Goal: Communication & Community: Participate in discussion

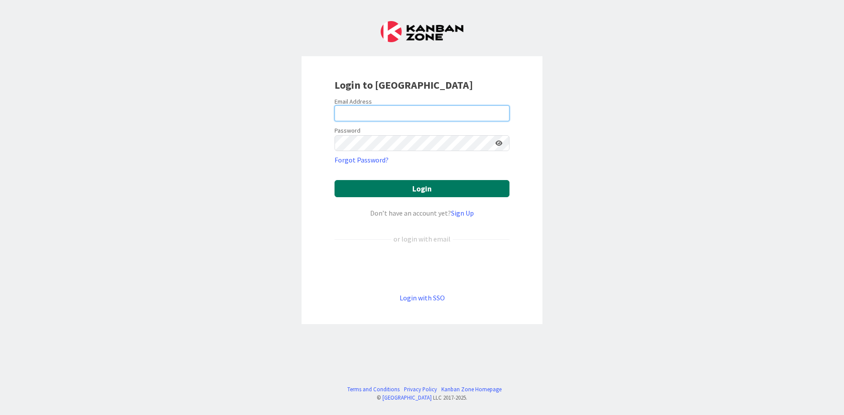
type input "[PERSON_NAME][EMAIL_ADDRESS][DOMAIN_NAME]"
click at [400, 189] on button "Login" at bounding box center [422, 188] width 175 height 17
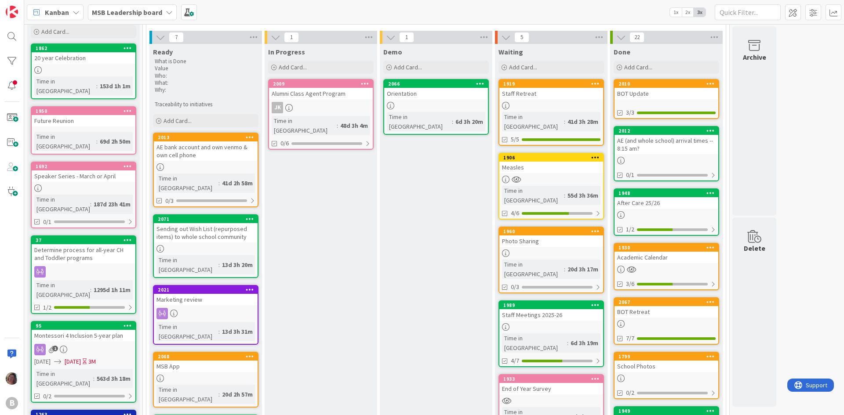
scroll to position [44, 0]
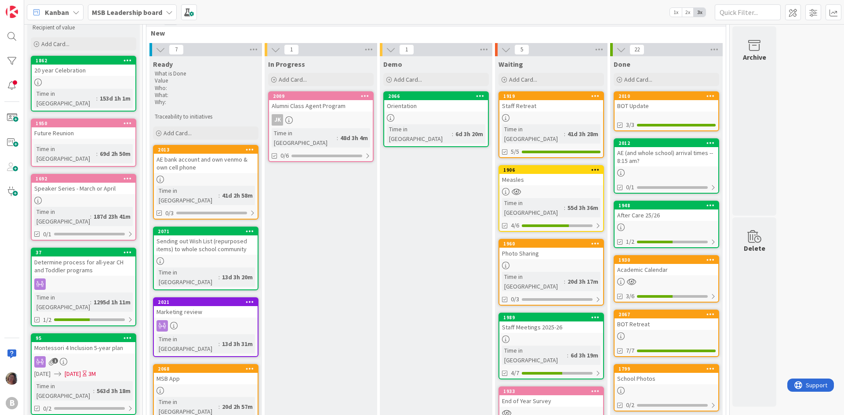
click at [537, 115] on div at bounding box center [551, 117] width 104 height 7
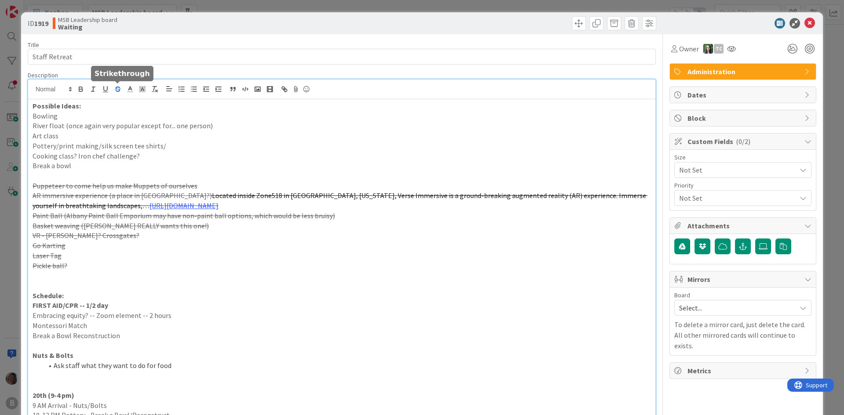
click at [122, 86] on div "[PERSON_NAME] just joined Possible Ideas: Bowling River float (once again very …" at bounding box center [341, 325] width 627 height 490
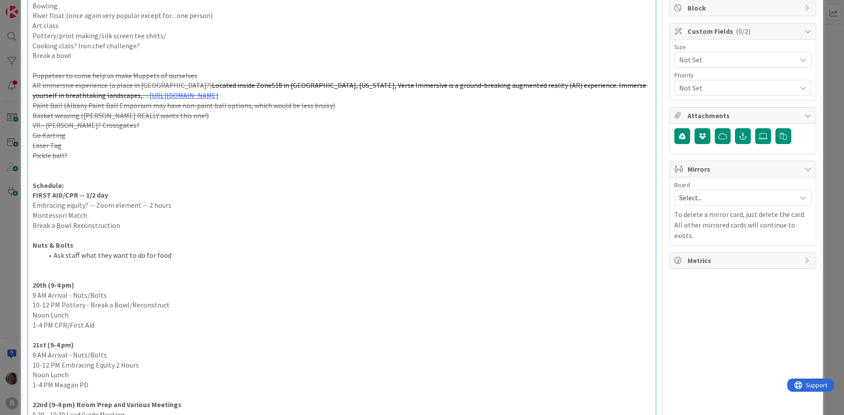
scroll to position [132, 0]
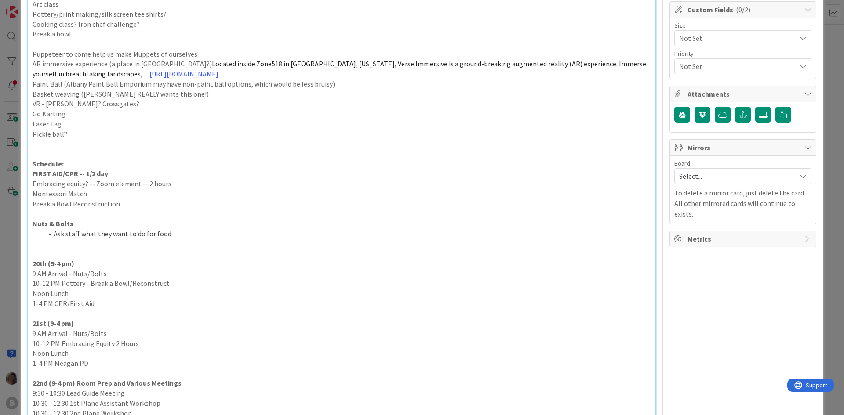
click at [134, 259] on p "20th (9-4 pm)" at bounding box center [342, 264] width 619 height 10
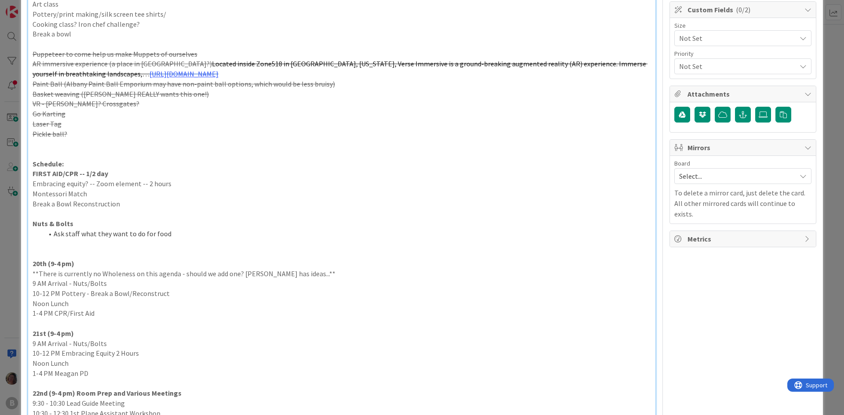
click at [287, 211] on p at bounding box center [342, 214] width 619 height 10
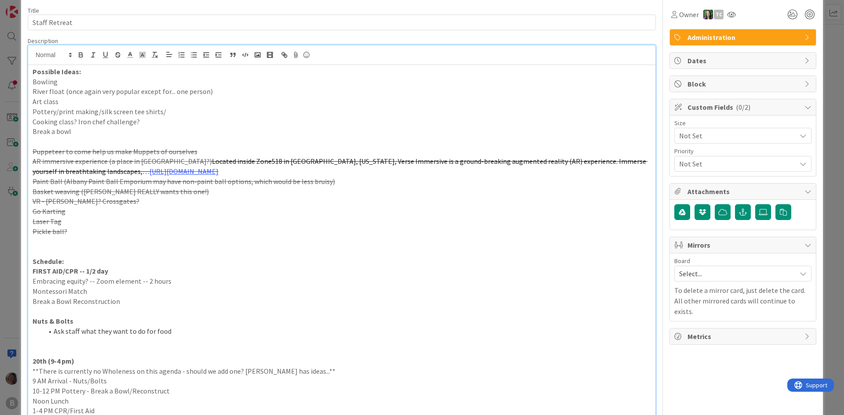
scroll to position [0, 0]
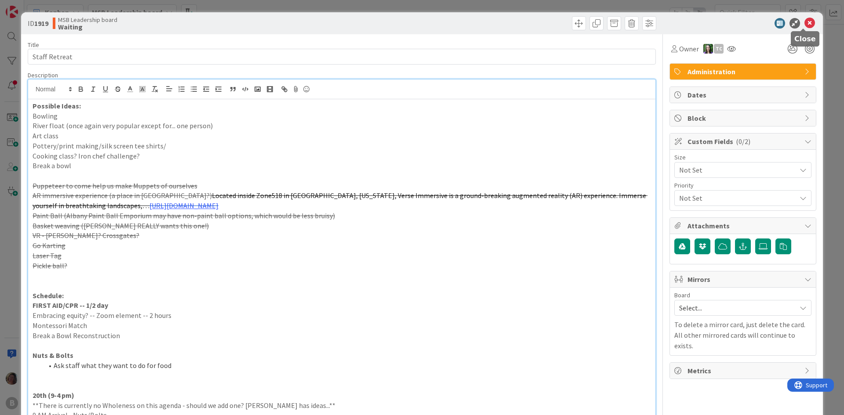
click at [805, 21] on icon at bounding box center [810, 23] width 11 height 11
